Goal: Find specific page/section: Find specific page/section

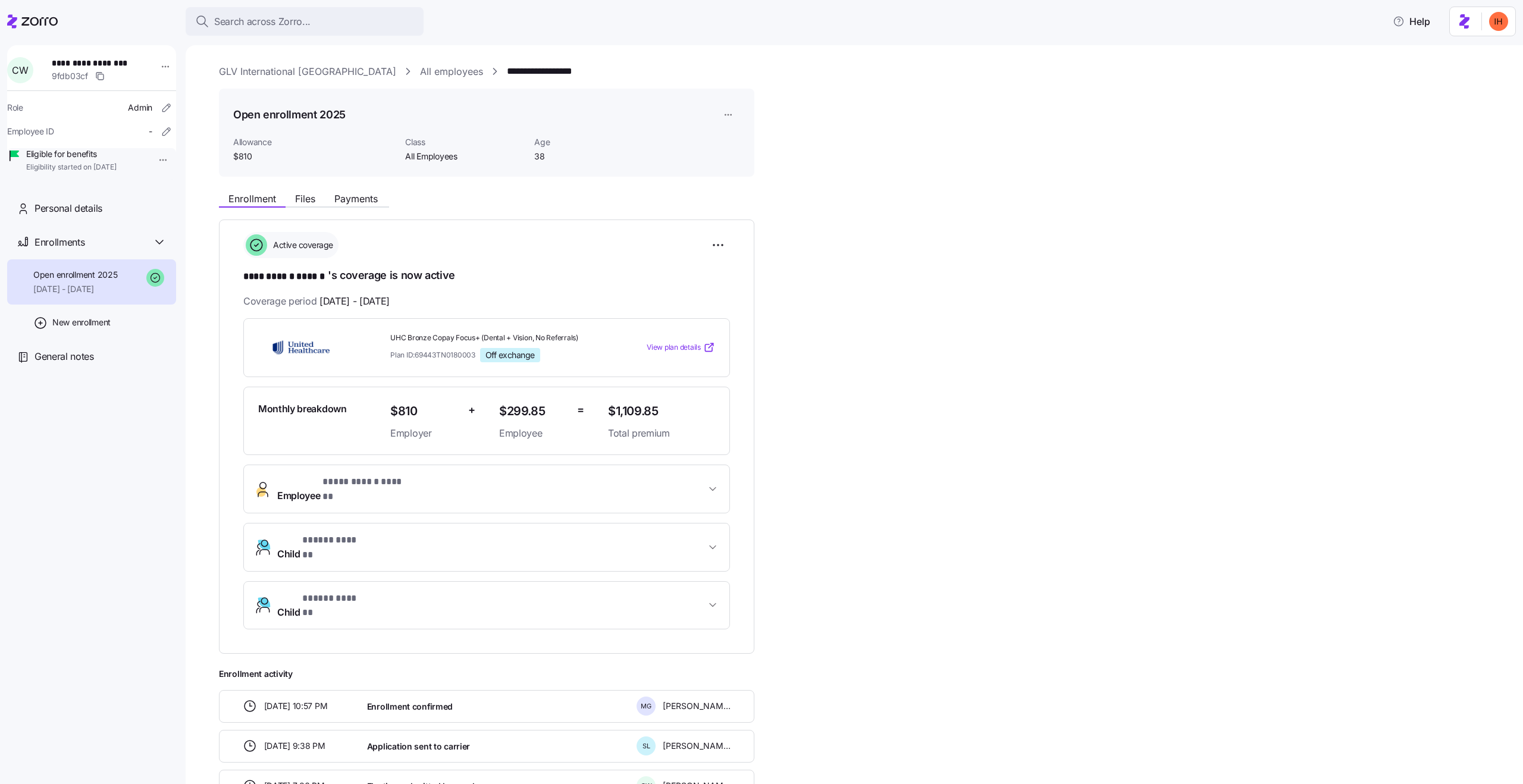
click at [361, 296] on span "[DATE] - [DATE]" at bounding box center [354, 301] width 70 height 15
click at [433, 297] on div "Coverage period [DATE] - [DATE]" at bounding box center [487, 301] width 487 height 15
click at [250, 74] on link "GLV International [GEOGRAPHIC_DATA]" at bounding box center [308, 71] width 177 height 15
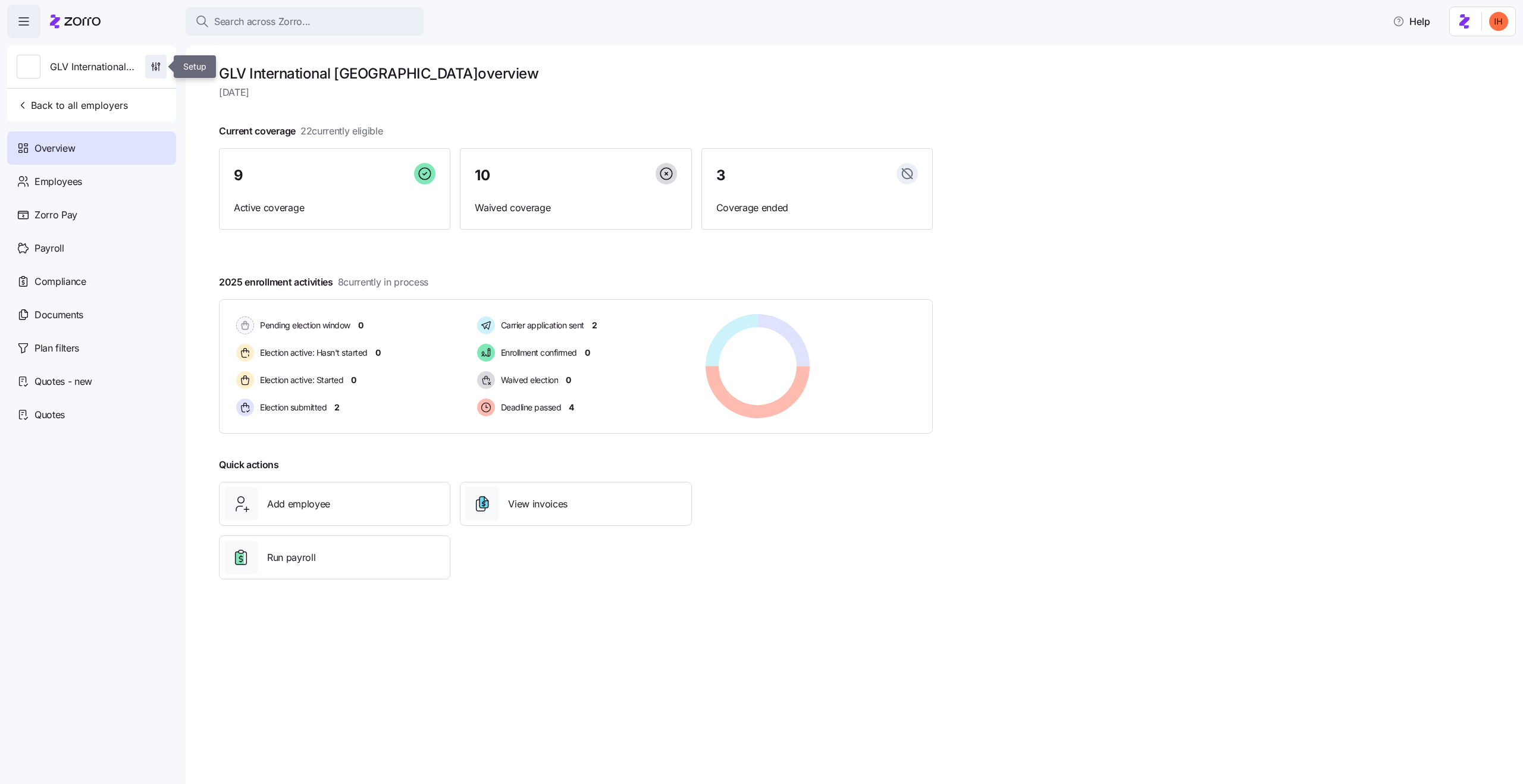
click at [159, 71] on icon "button" at bounding box center [155, 67] width 12 height 12
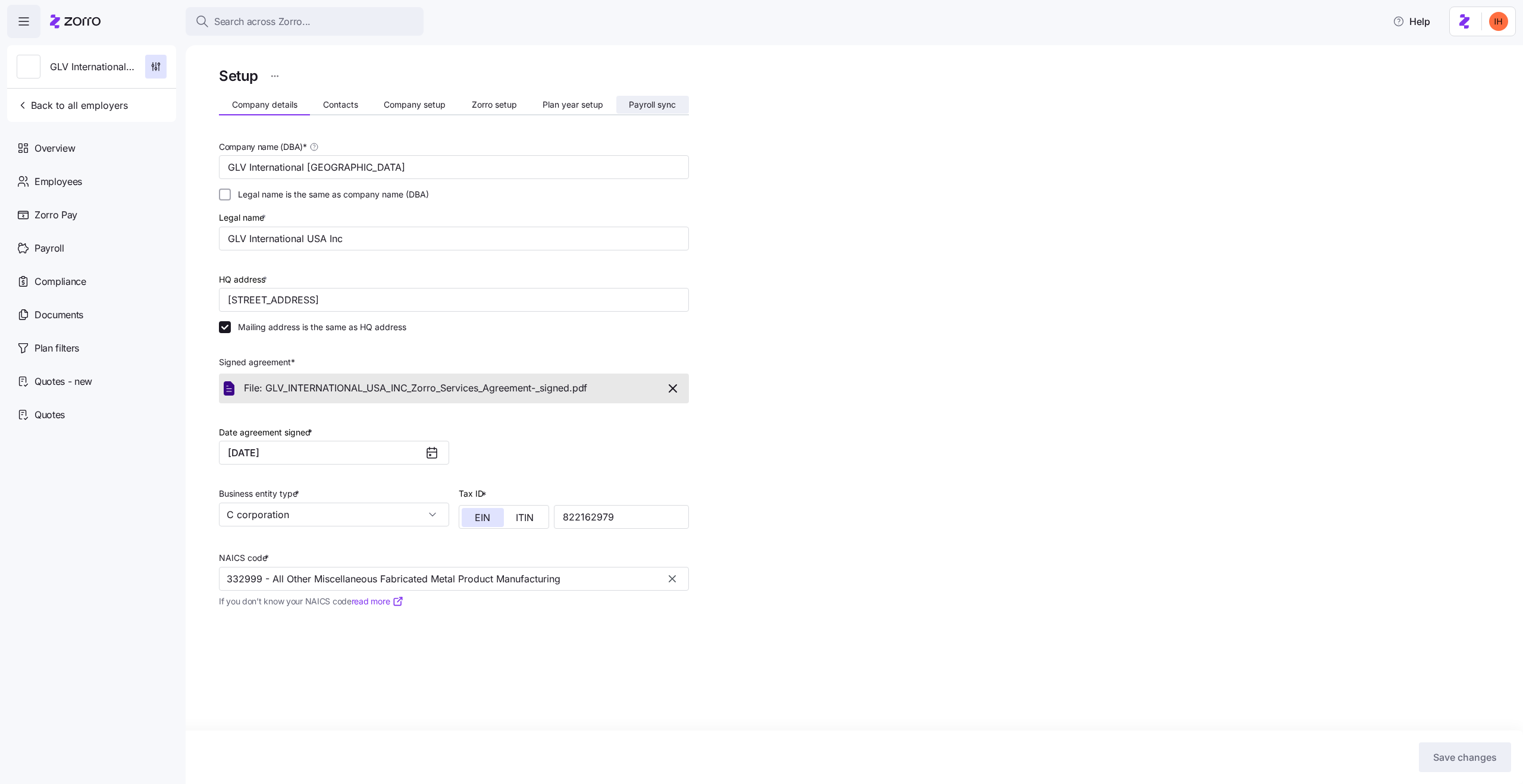
click at [623, 100] on button "Payroll sync" at bounding box center [653, 105] width 73 height 18
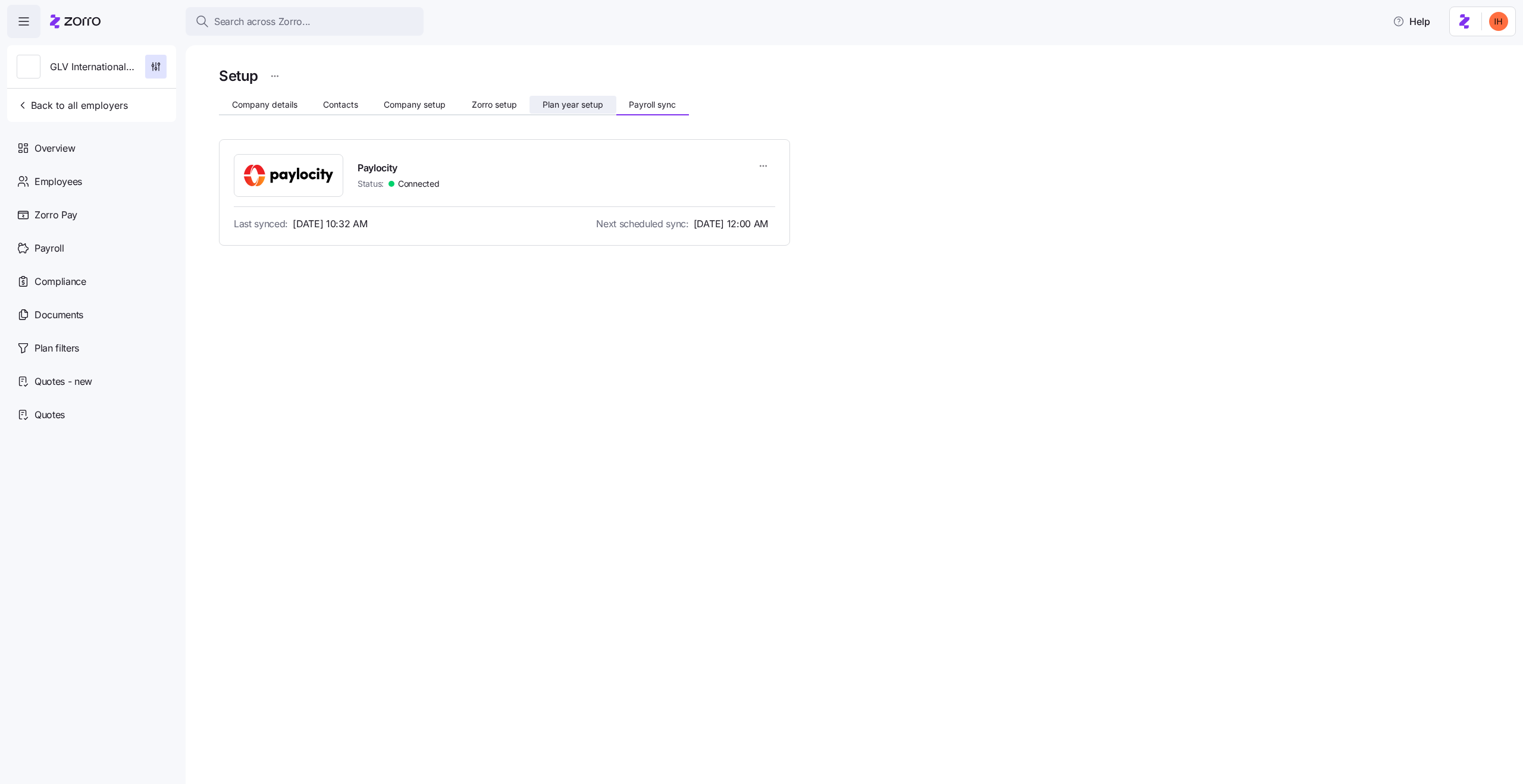
click at [561, 106] on span "Plan year setup" at bounding box center [573, 104] width 61 height 8
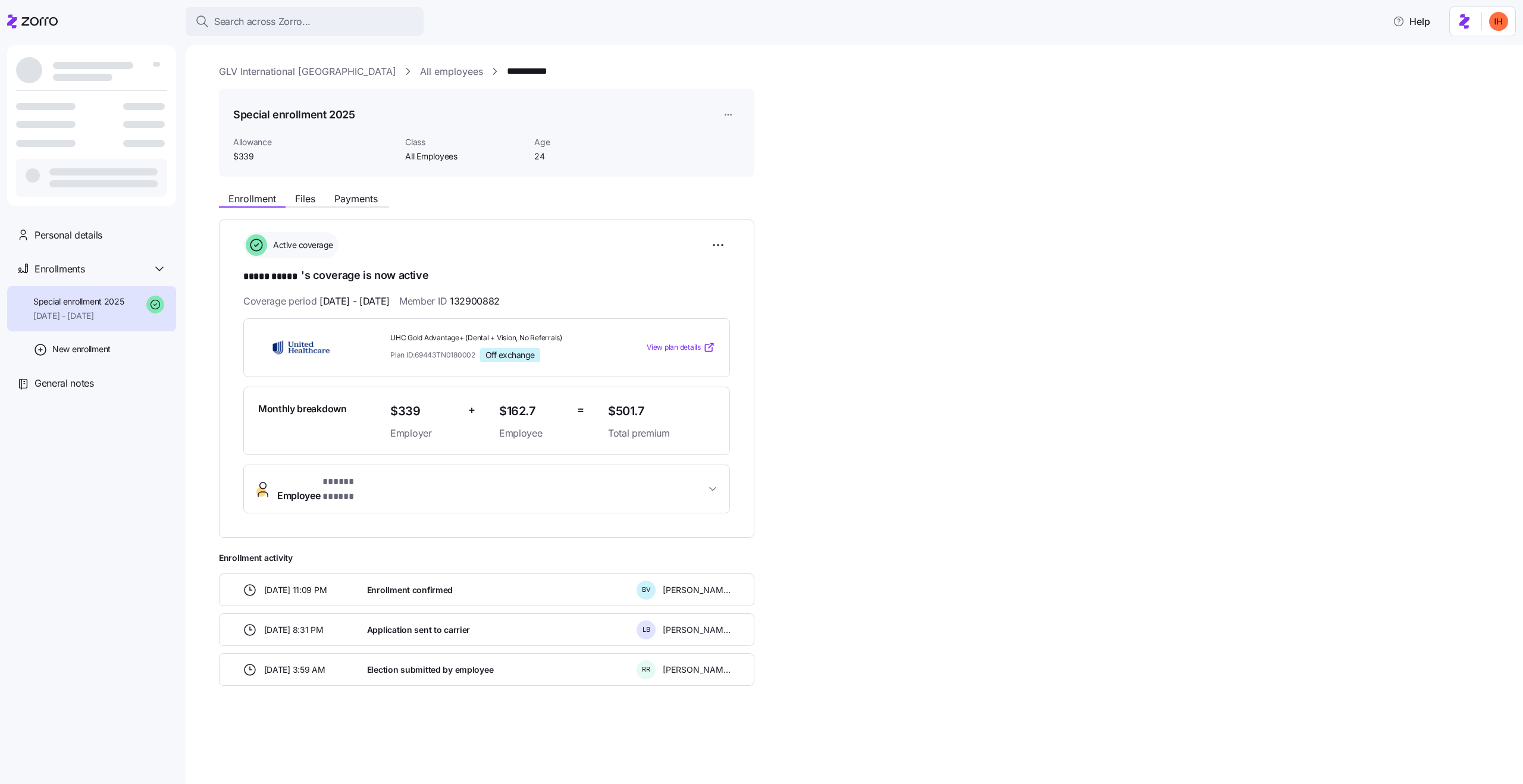
click at [259, 63] on div "**********" at bounding box center [854, 414] width 1338 height 739
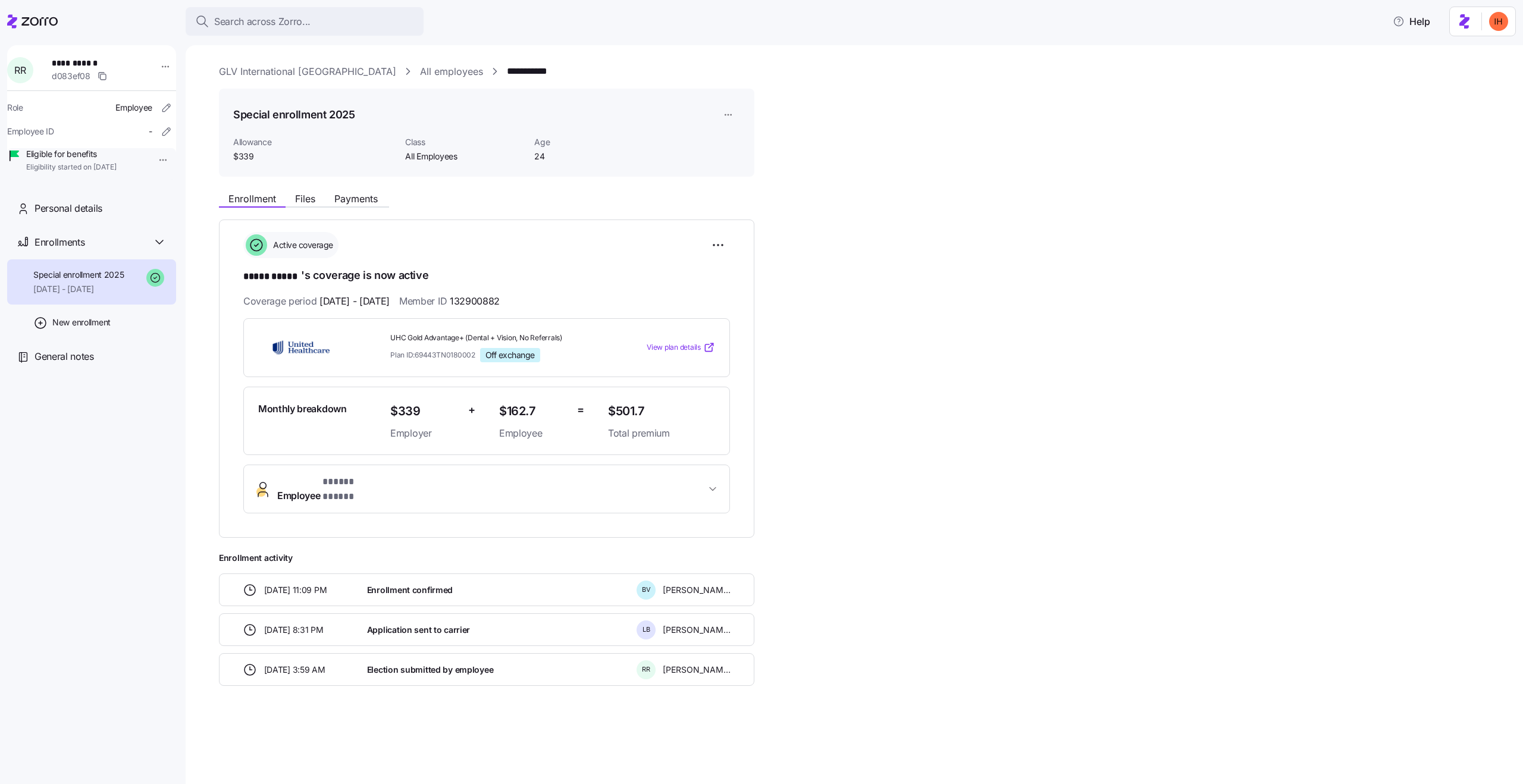
click at [264, 69] on link "GLV International [GEOGRAPHIC_DATA]" at bounding box center [308, 71] width 177 height 15
